Goal: Book appointment/travel/reservation

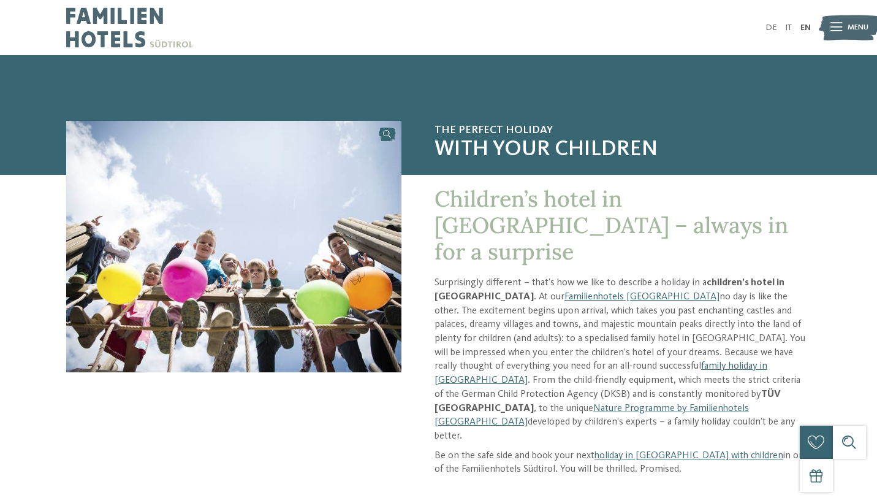
click at [838, 29] on icon at bounding box center [837, 27] width 12 height 9
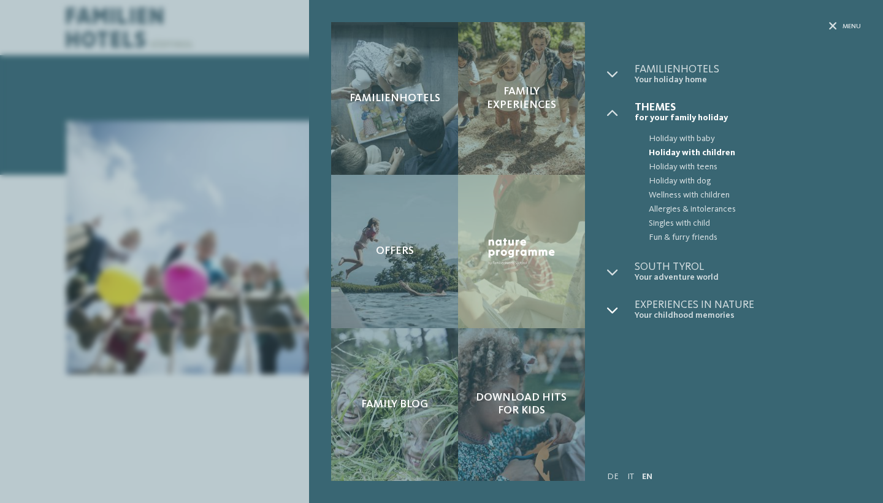
click at [619, 310] on div at bounding box center [621, 309] width 28 height 21
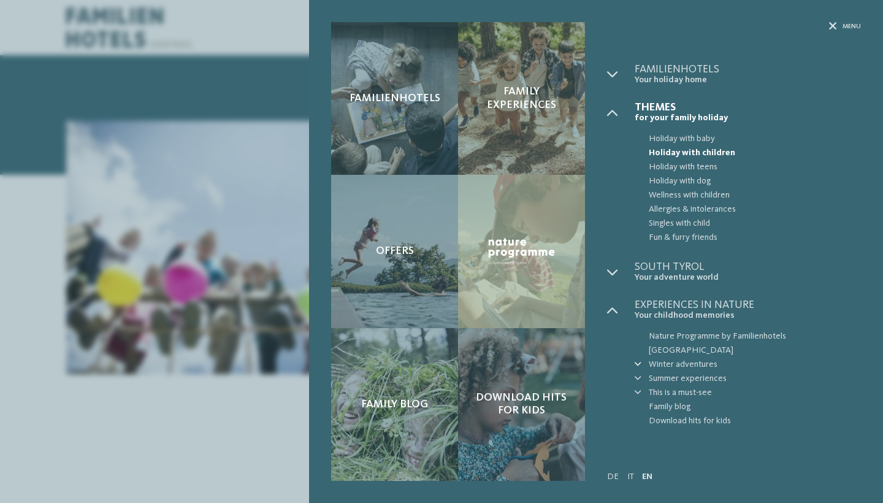
click at [636, 361] on icon at bounding box center [638, 364] width 7 height 7
click at [697, 372] on span "Skiing & snowboarding" at bounding box center [761, 379] width 199 height 14
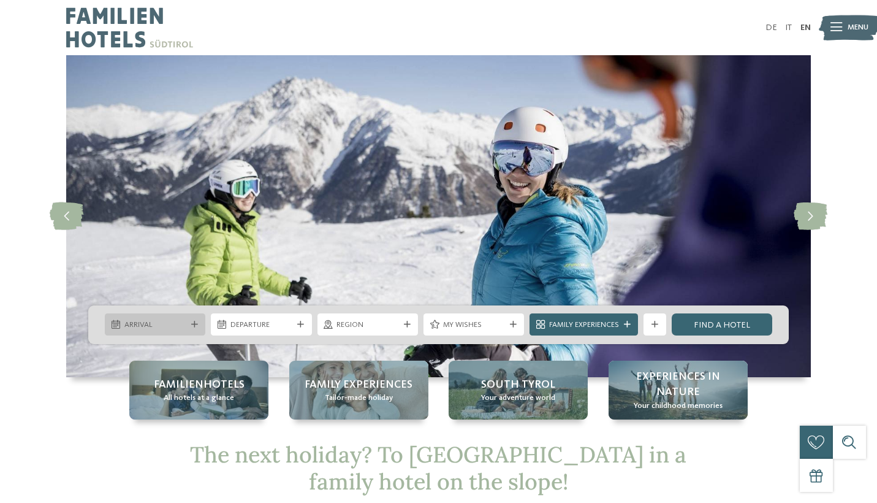
click at [161, 333] on div "Arrival" at bounding box center [155, 324] width 101 height 22
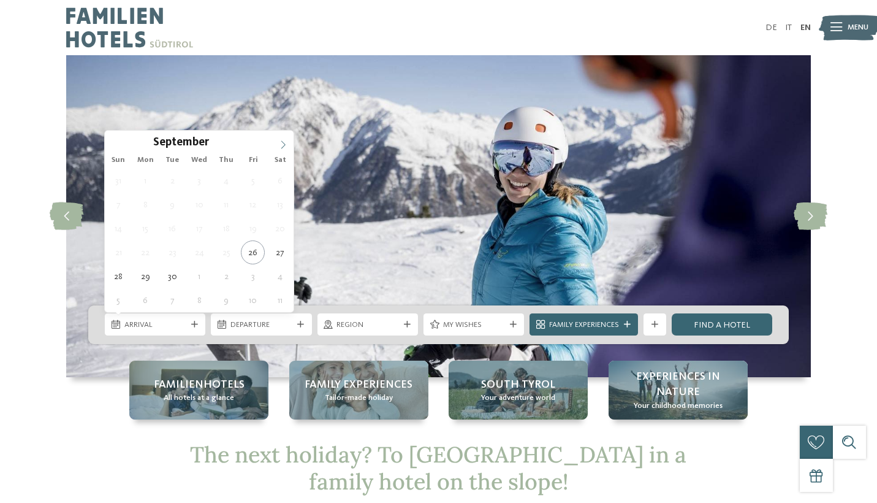
click at [282, 147] on icon at bounding box center [283, 144] width 9 height 9
type input "****"
click at [282, 147] on icon at bounding box center [283, 144] width 9 height 9
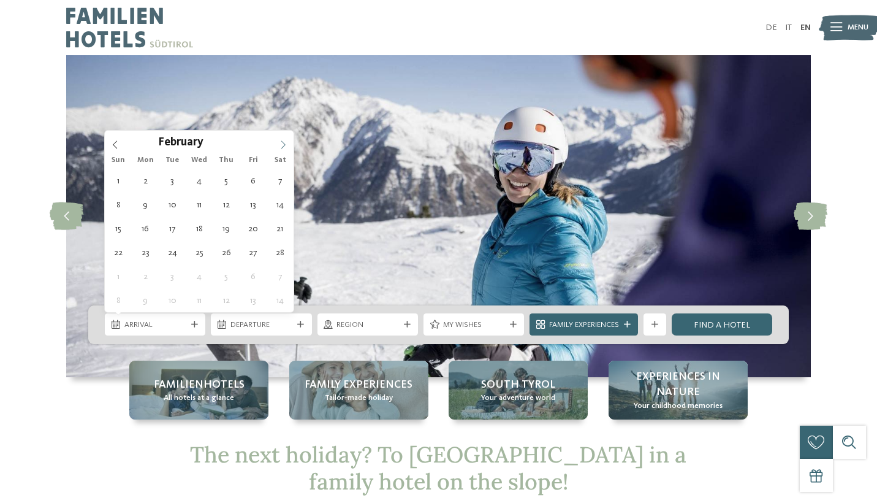
click at [282, 147] on icon at bounding box center [283, 144] width 9 height 9
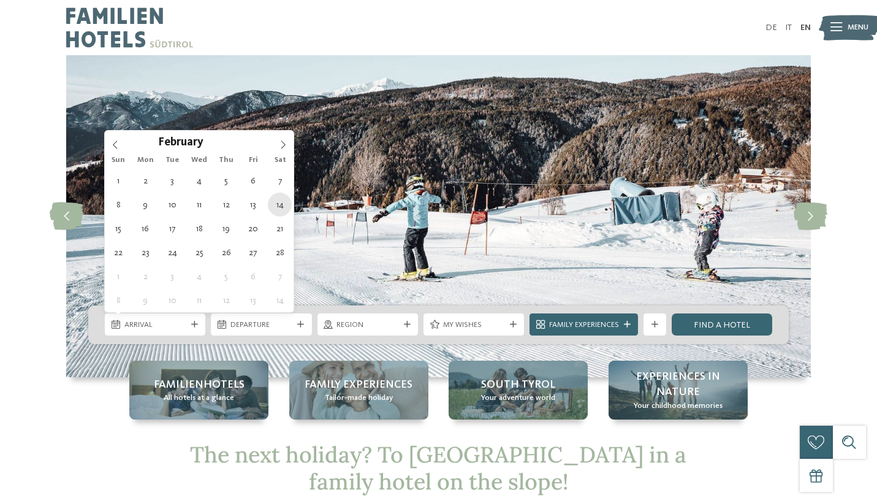
type div "[DATE]"
type input "****"
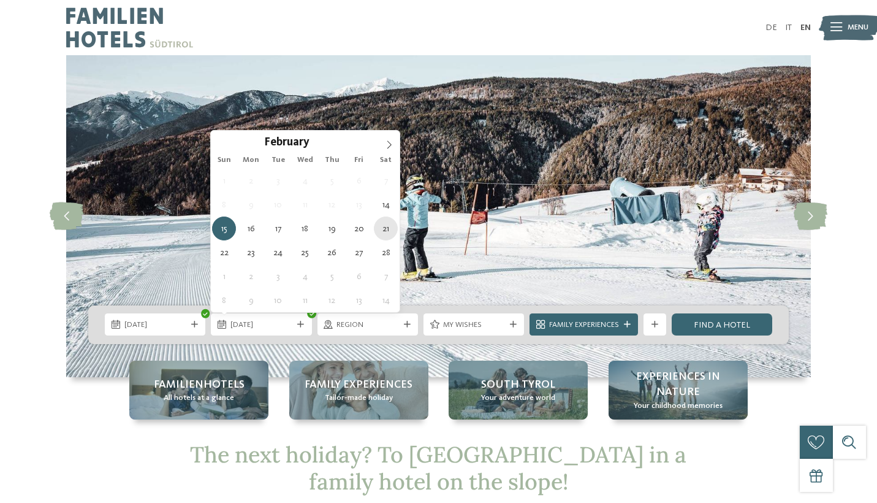
type div "[DATE]"
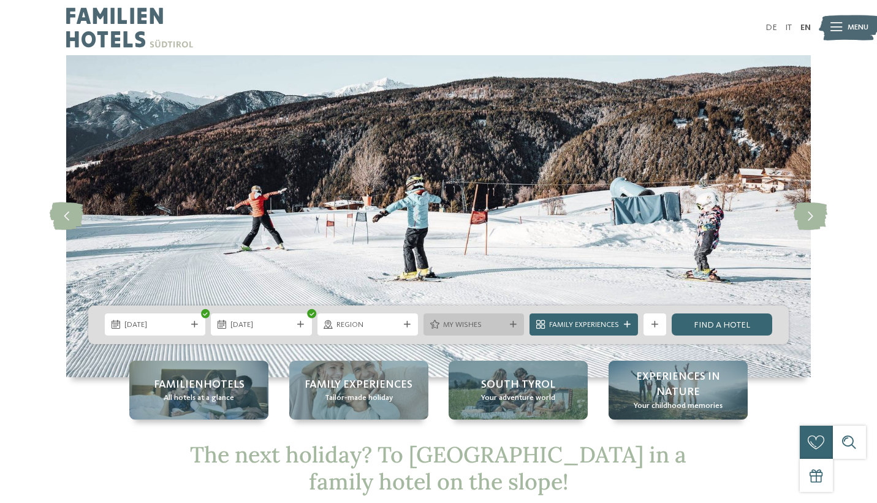
click at [514, 326] on icon at bounding box center [513, 324] width 7 height 7
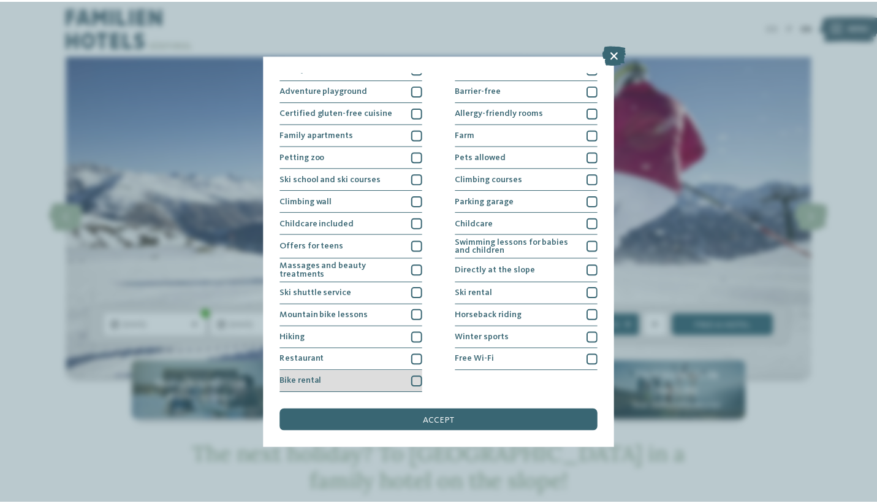
scroll to position [184, 0]
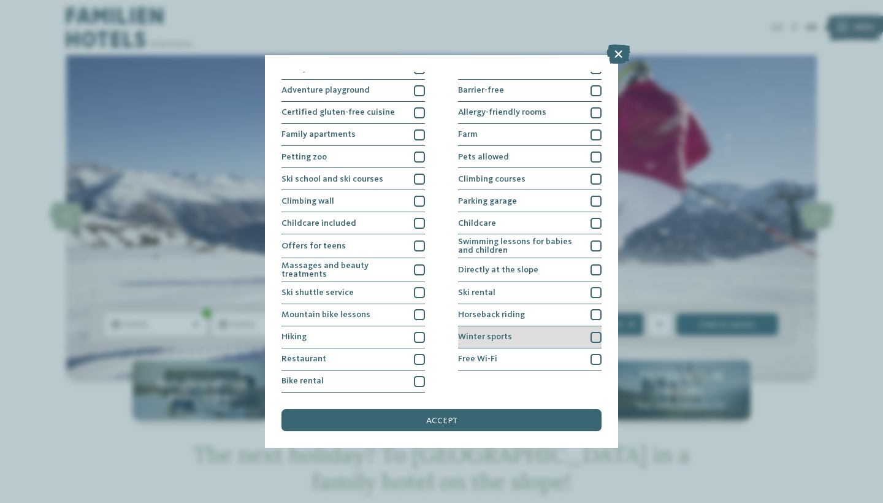
click at [593, 332] on div at bounding box center [595, 337] width 11 height 11
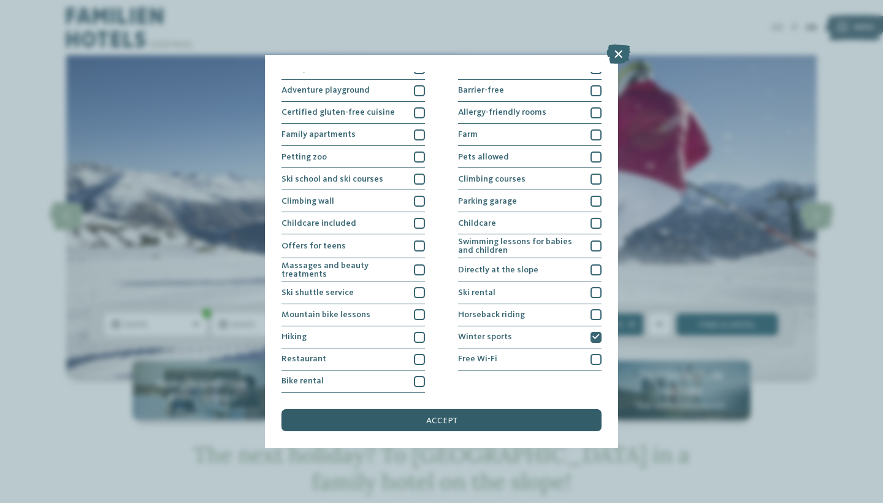
click at [456, 416] on span "accept" at bounding box center [441, 420] width 31 height 9
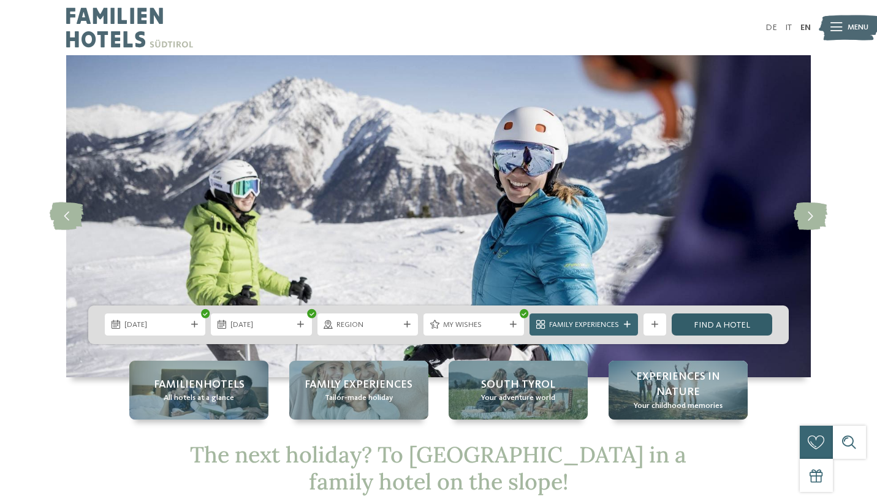
click at [709, 329] on link "Find a hotel" at bounding box center [722, 324] width 101 height 22
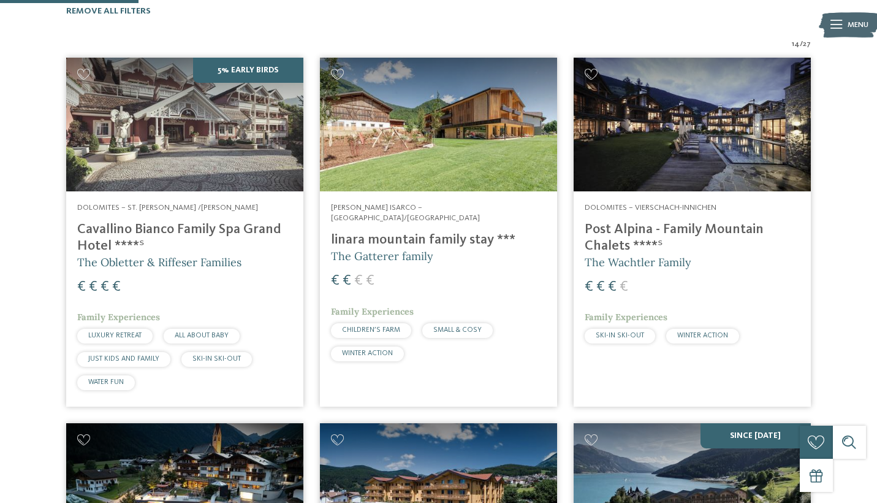
scroll to position [375, 0]
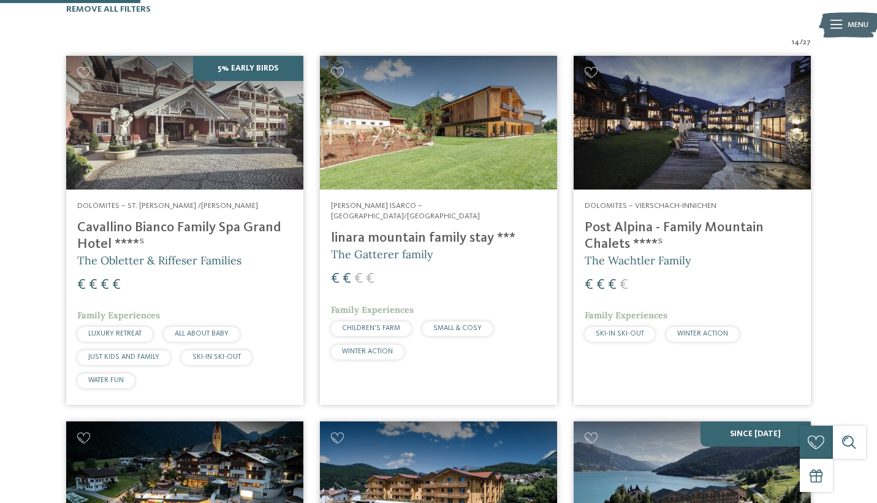
click at [464, 118] on img at bounding box center [438, 123] width 237 height 134
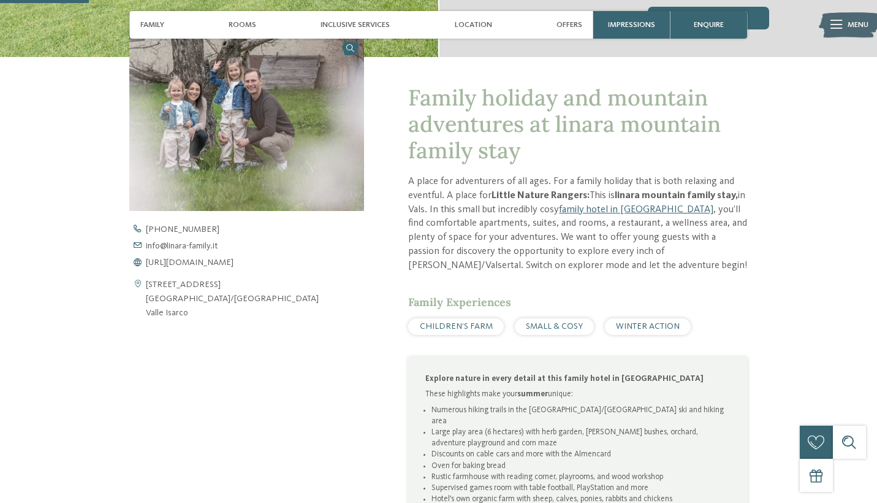
scroll to position [365, 0]
click at [225, 259] on span "https://www.linara-family.it/en" at bounding box center [190, 262] width 88 height 9
